Goal: Find specific page/section: Find specific page/section

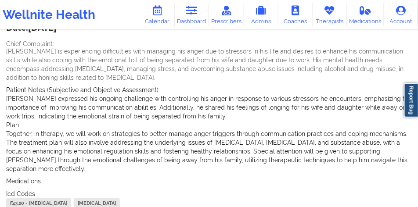
scroll to position [83, 0]
click at [193, 12] on icon at bounding box center [191, 11] width 11 height 10
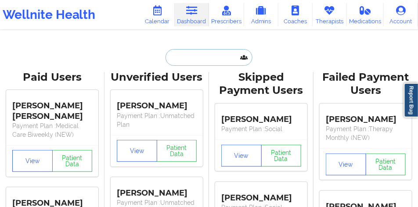
click at [194, 61] on input "text" at bounding box center [208, 57] width 87 height 17
paste input "[PHONE_NUMBER]"
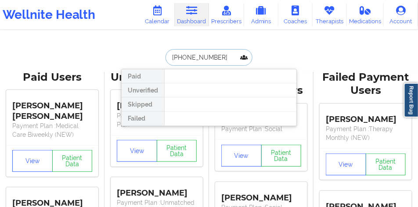
paste input "TEREONNAH"
type input "TEREONNAH"
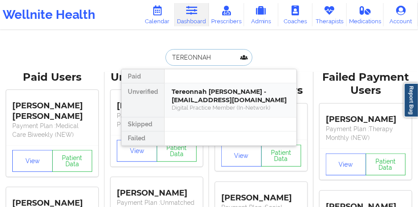
click at [205, 99] on div "Tereonnah [PERSON_NAME] - [EMAIL_ADDRESS][DOMAIN_NAME]" at bounding box center [231, 96] width 118 height 16
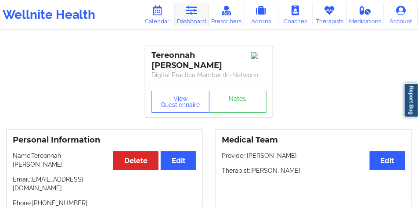
click at [191, 17] on link "Dashboard" at bounding box center [192, 14] width 34 height 23
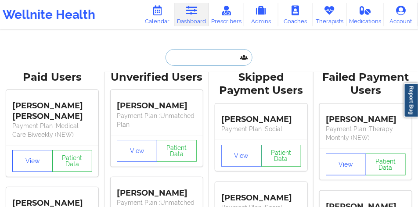
click at [204, 51] on input "text" at bounding box center [208, 57] width 87 height 17
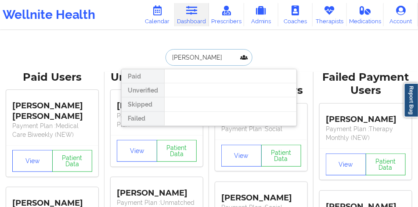
click at [182, 60] on input "[PERSON_NAME]" at bounding box center [208, 57] width 87 height 17
click at [187, 58] on input "[PERSON_NAME]" at bounding box center [208, 57] width 87 height 17
type input "[PERSON_NAME]"
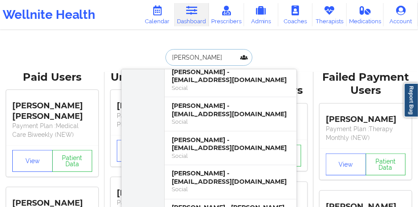
scroll to position [351, 0]
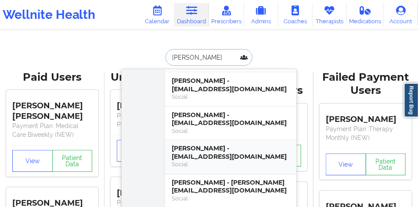
click at [208, 145] on div "[PERSON_NAME] - [EMAIL_ADDRESS][DOMAIN_NAME]" at bounding box center [231, 153] width 118 height 16
